Goal: Find specific page/section: Locate a particular part of the current website

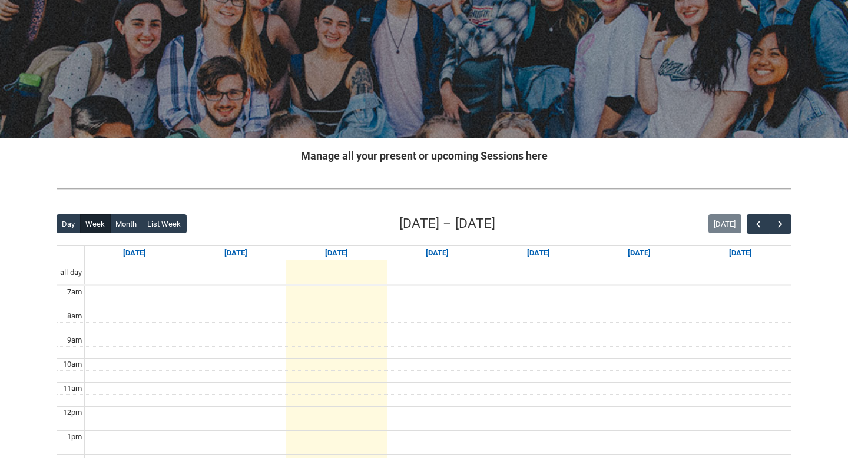
scroll to position [217, 0]
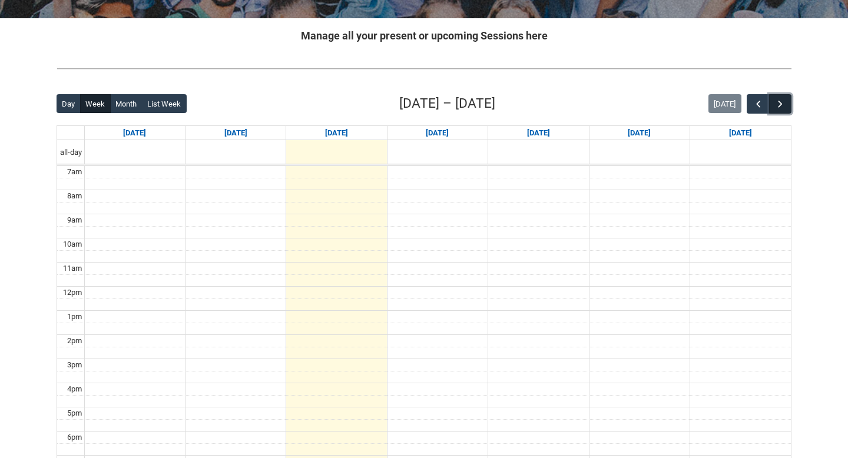
click at [783, 96] on button "button" at bounding box center [781, 103] width 22 height 19
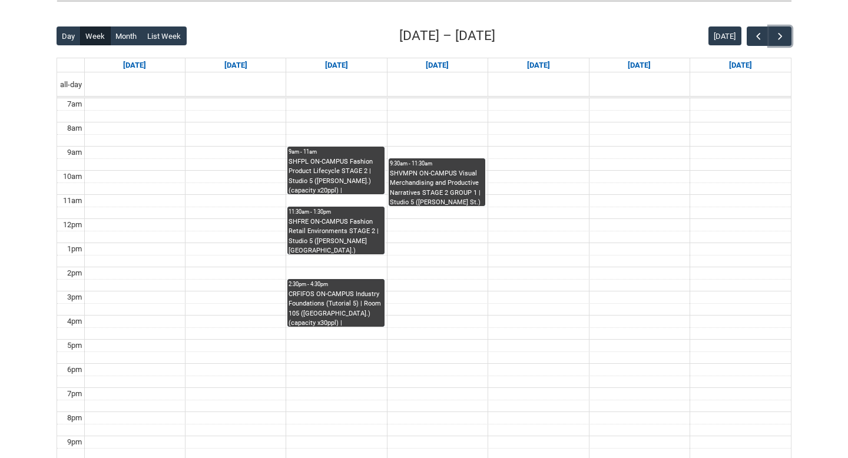
scroll to position [286, 0]
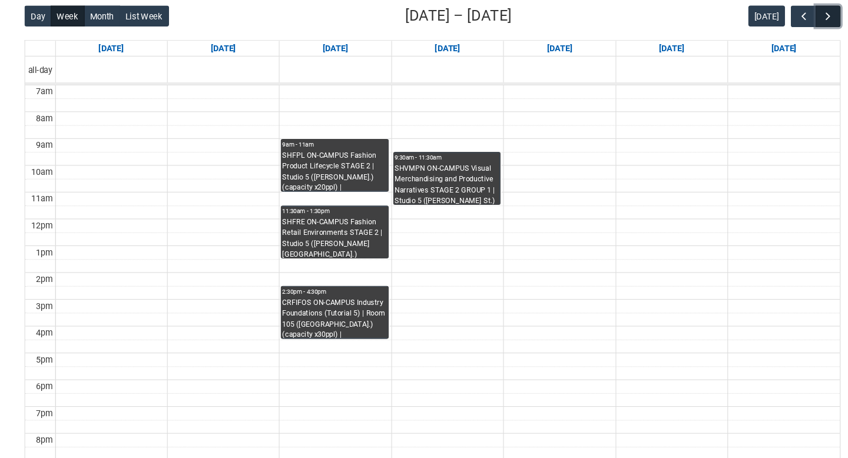
click at [781, 34] on span "button" at bounding box center [781, 35] width 12 height 12
click at [744, 38] on div "[DATE]" at bounding box center [750, 34] width 83 height 19
click at [751, 38] on button "button" at bounding box center [758, 34] width 22 height 19
click at [779, 31] on span "button" at bounding box center [781, 35] width 12 height 12
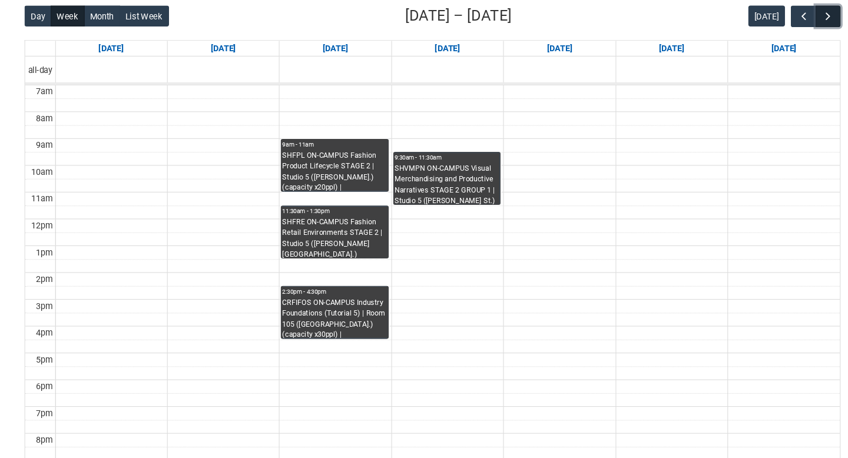
click at [779, 31] on span "button" at bounding box center [781, 35] width 12 height 12
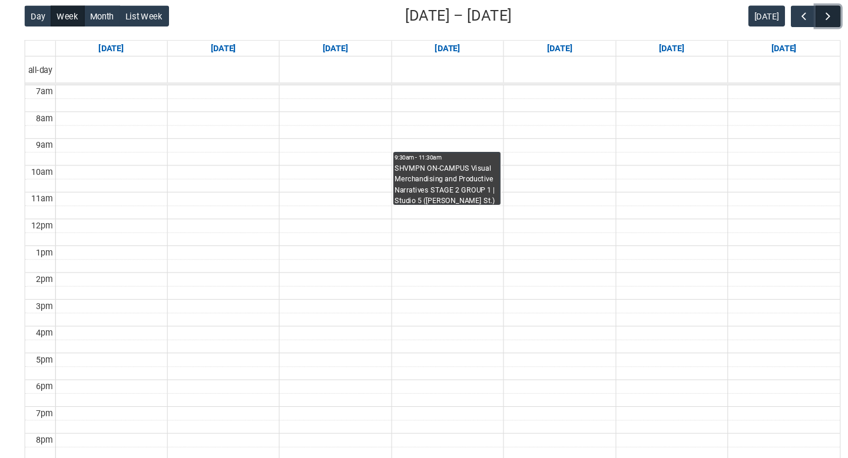
click at [779, 31] on span "button" at bounding box center [781, 35] width 12 height 12
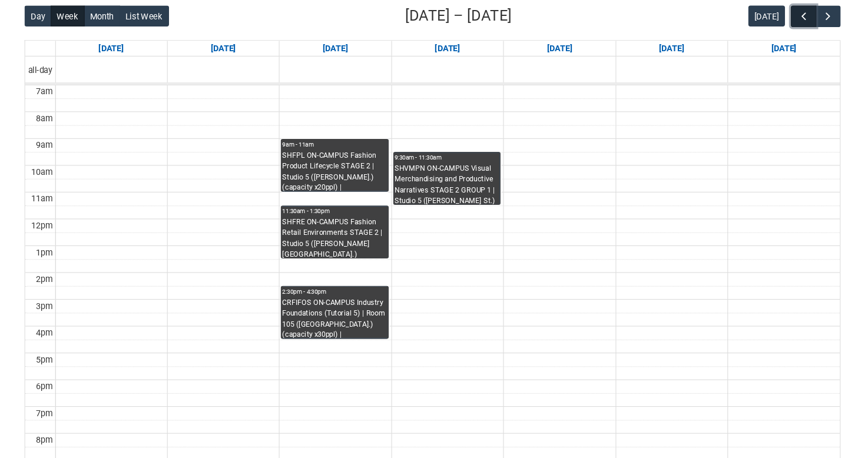
click at [758, 36] on span "button" at bounding box center [759, 35] width 12 height 12
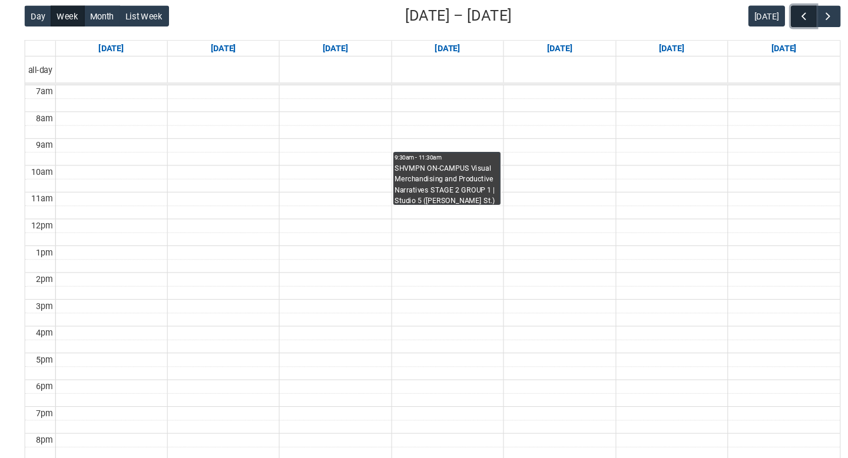
click at [758, 36] on span "button" at bounding box center [759, 35] width 12 height 12
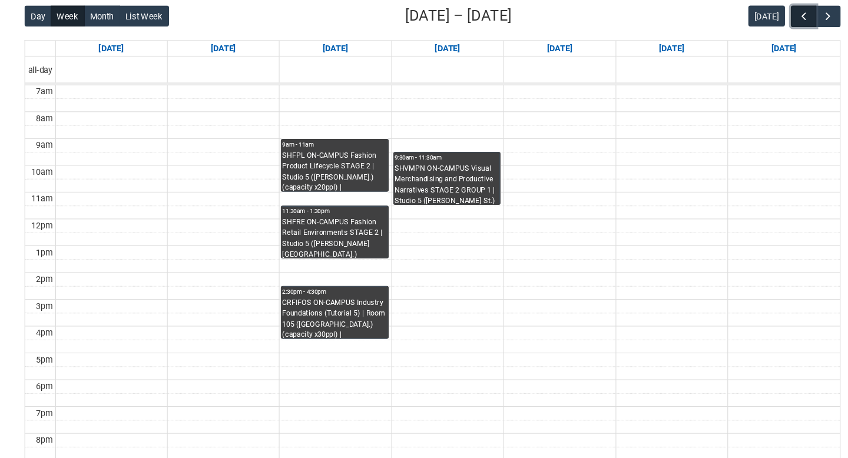
click at [758, 36] on span "button" at bounding box center [759, 35] width 12 height 12
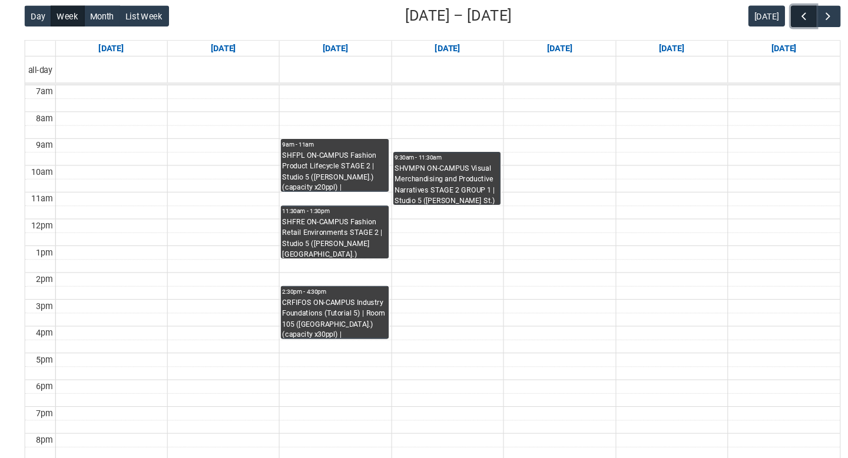
click at [758, 36] on span "button" at bounding box center [759, 35] width 12 height 12
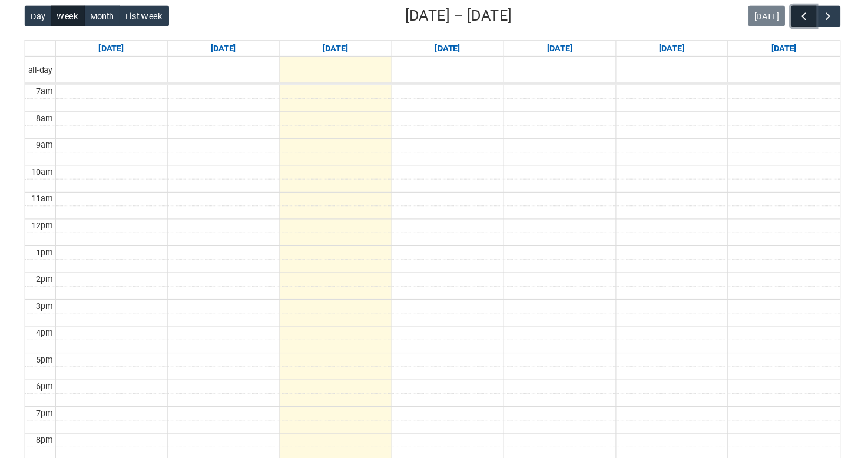
click at [758, 36] on span "button" at bounding box center [759, 35] width 12 height 12
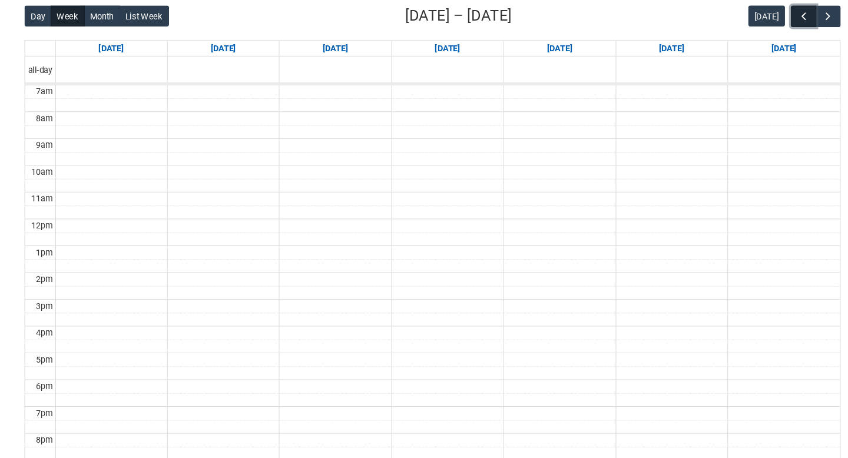
click at [758, 36] on span "button" at bounding box center [759, 35] width 12 height 12
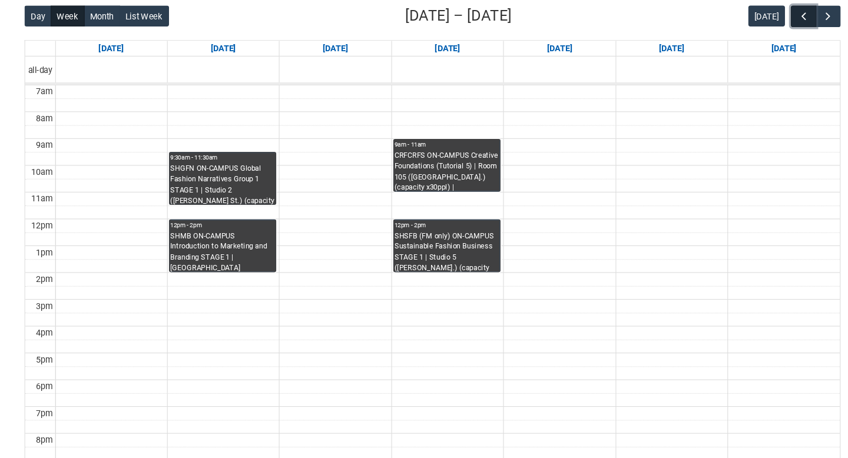
click at [758, 36] on span "button" at bounding box center [759, 35] width 12 height 12
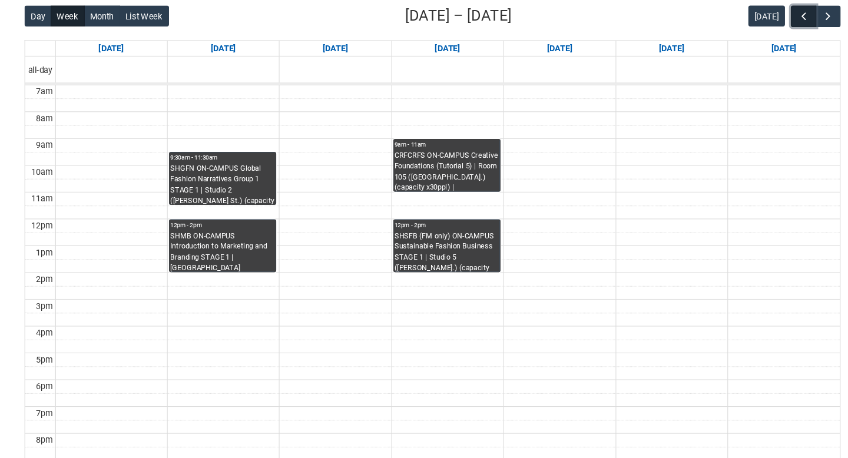
click at [758, 36] on span "button" at bounding box center [759, 35] width 12 height 12
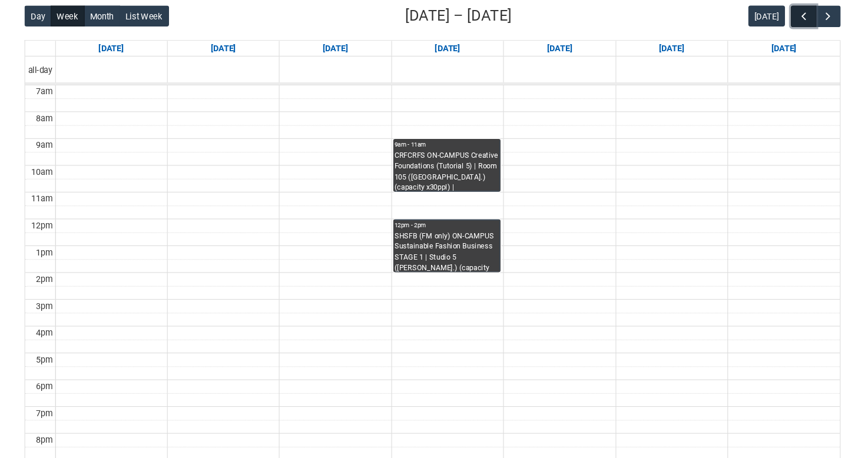
click at [758, 36] on span "button" at bounding box center [759, 35] width 12 height 12
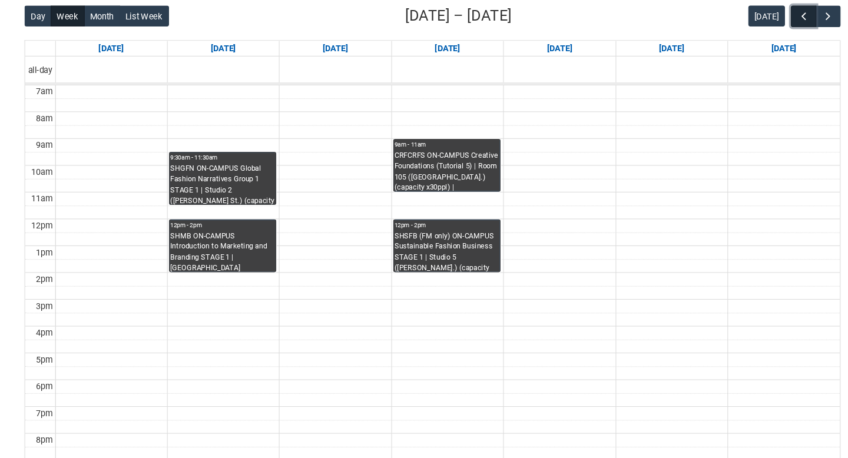
click at [758, 36] on span "button" at bounding box center [759, 35] width 12 height 12
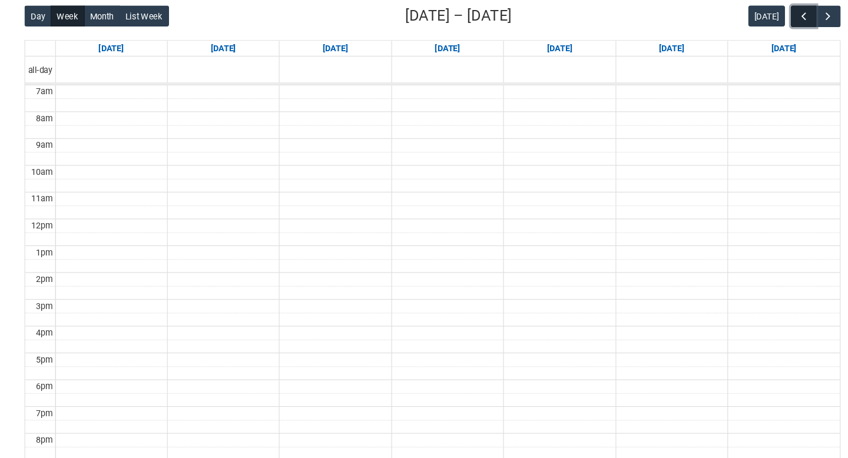
click at [758, 36] on span "button" at bounding box center [759, 35] width 12 height 12
click at [755, 34] on span "button" at bounding box center [759, 35] width 12 height 12
click at [785, 37] on span "button" at bounding box center [781, 35] width 12 height 12
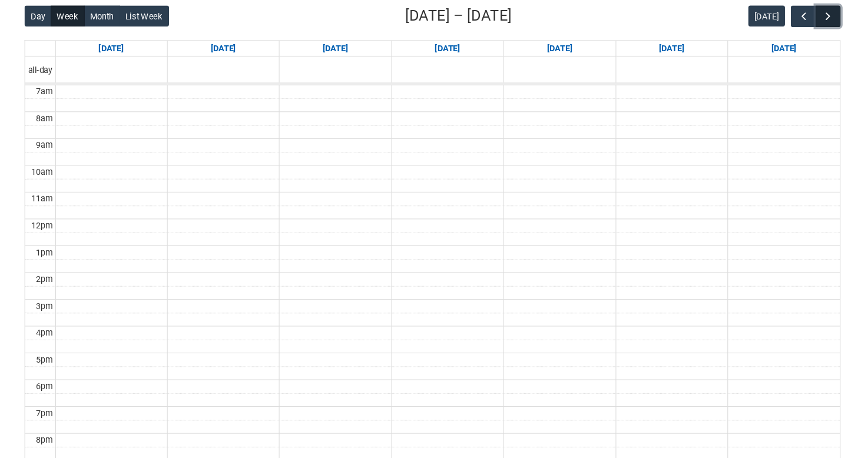
click at [785, 37] on span "button" at bounding box center [781, 35] width 12 height 12
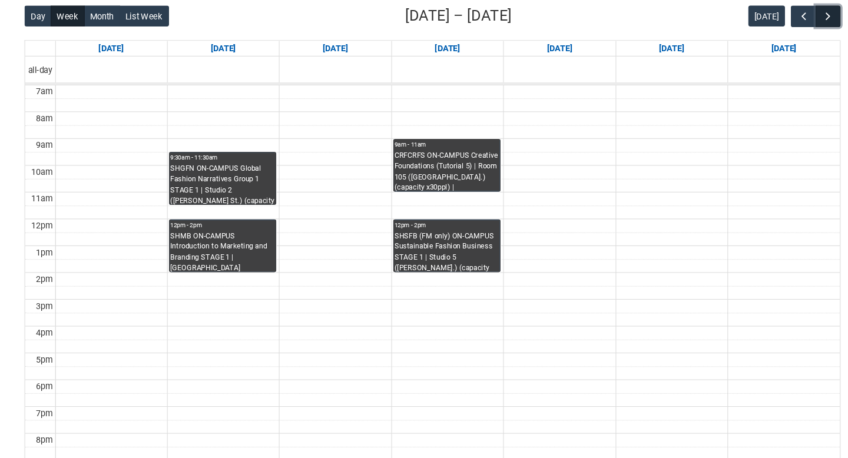
click at [785, 37] on span "button" at bounding box center [781, 35] width 12 height 12
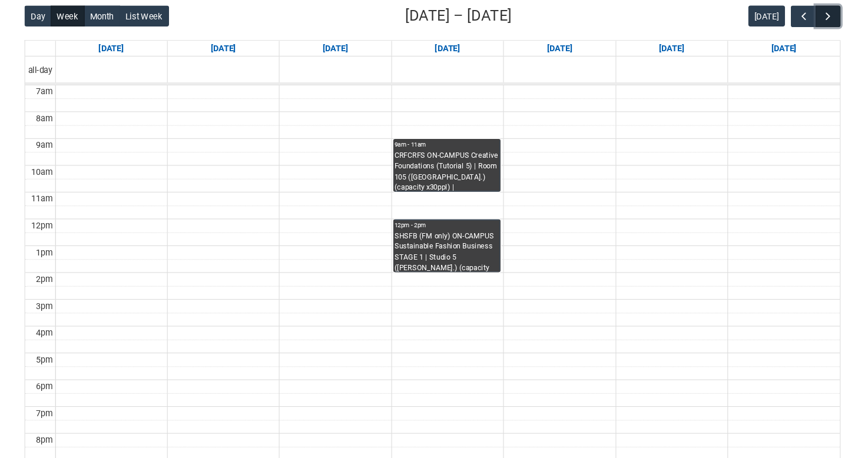
click at [785, 37] on span "button" at bounding box center [781, 35] width 12 height 12
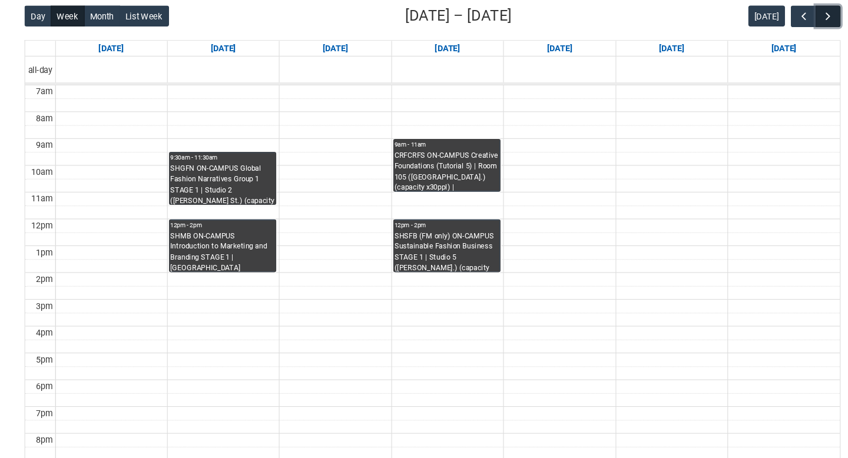
click at [785, 37] on span "button" at bounding box center [781, 35] width 12 height 12
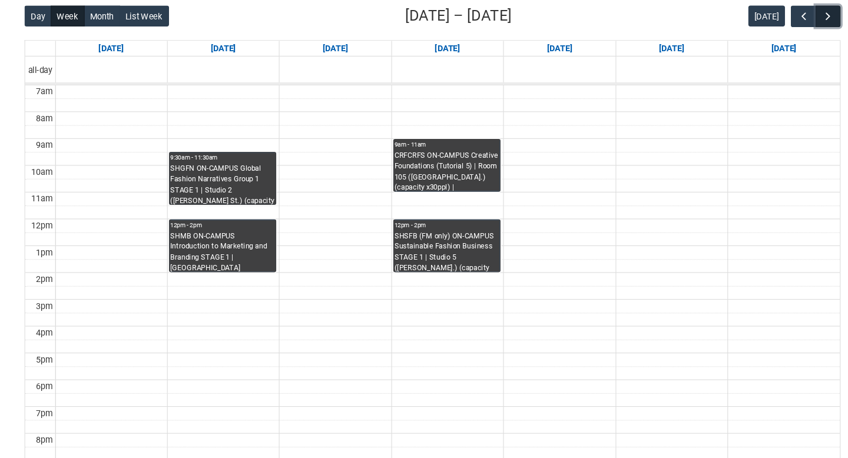
click at [785, 37] on span "button" at bounding box center [781, 35] width 12 height 12
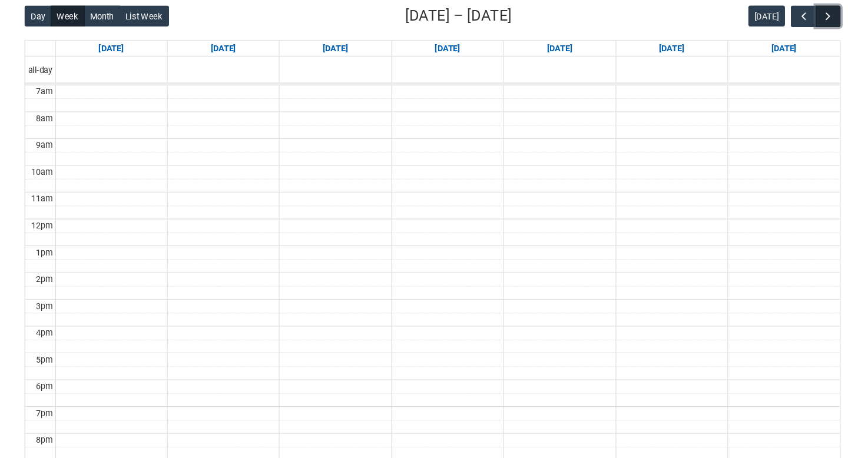
click at [785, 37] on span "button" at bounding box center [781, 35] width 12 height 12
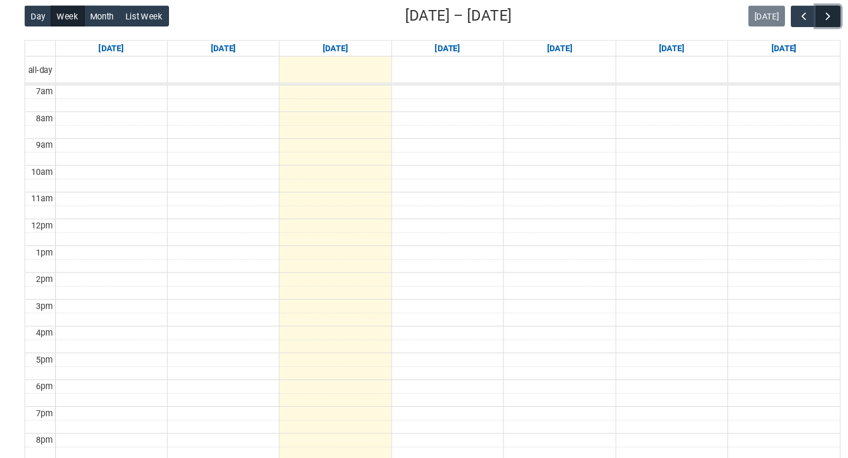
click at [785, 37] on span "button" at bounding box center [781, 35] width 12 height 12
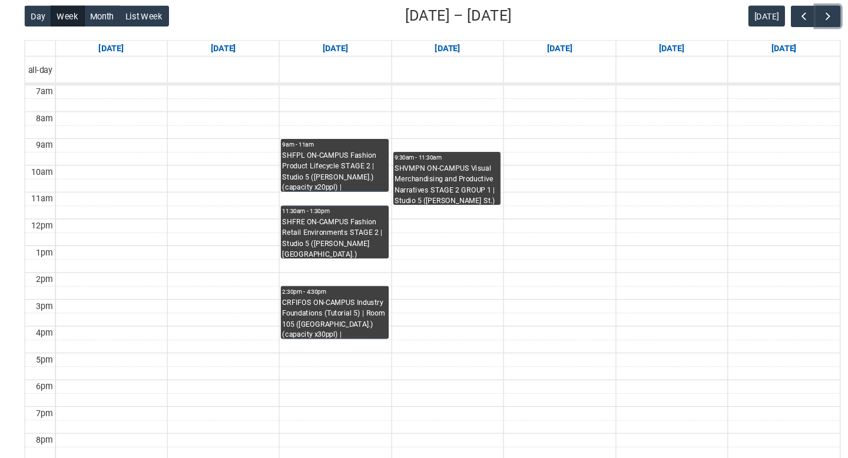
click at [360, 312] on div "CRFIFOS ON-CAMPUS Industry Foundations (Tutorial 5) | Room 105 ([GEOGRAPHIC_DAT…" at bounding box center [336, 307] width 94 height 37
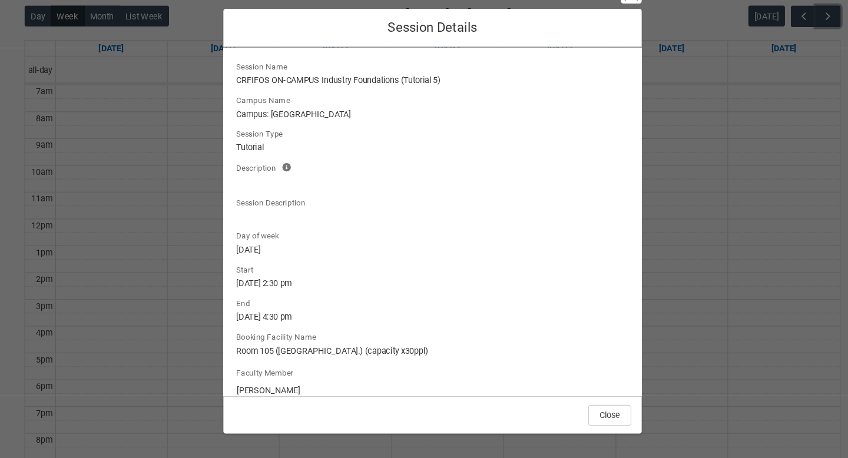
scroll to position [18, 0]
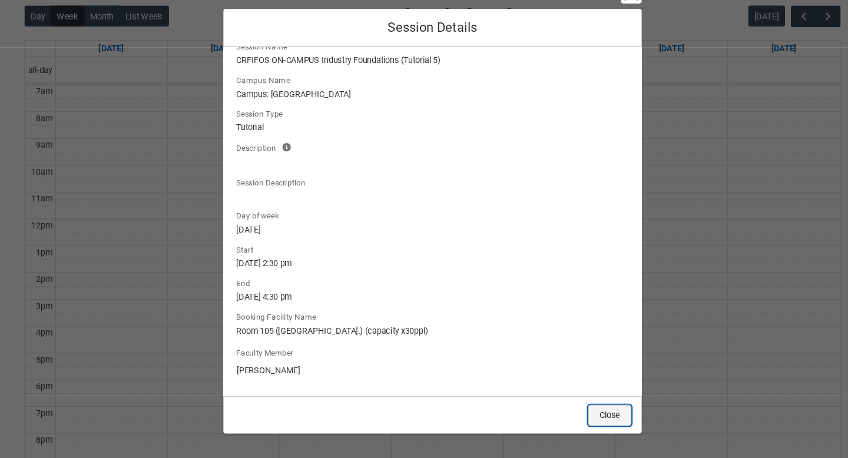
click at [590, 387] on button "Close" at bounding box center [583, 394] width 39 height 19
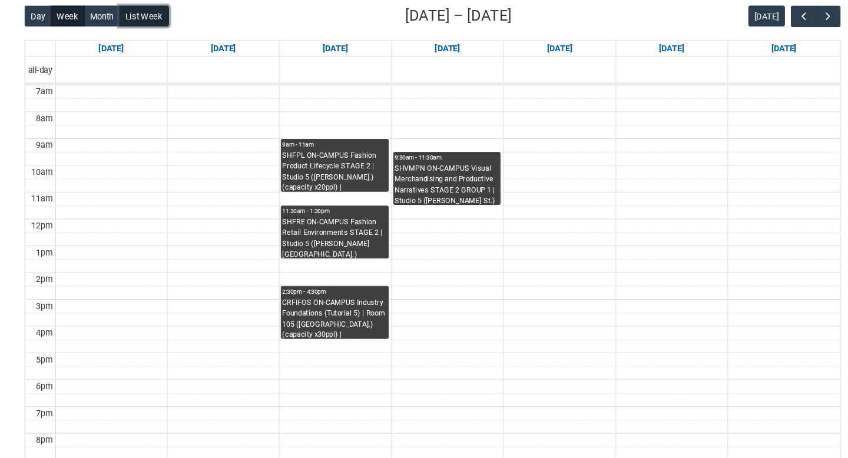
click at [169, 28] on button "List Week" at bounding box center [164, 34] width 45 height 19
